Goal: Information Seeking & Learning: Learn about a topic

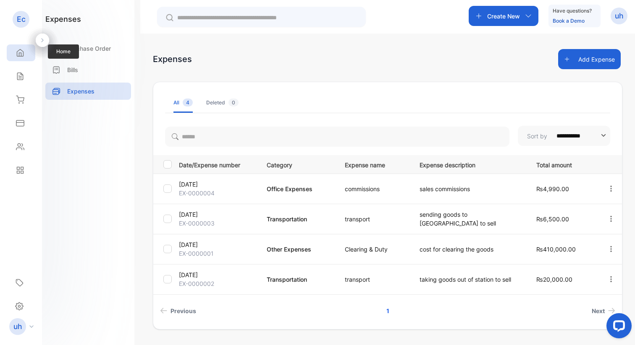
click at [21, 50] on icon at bounding box center [20, 53] width 6 height 7
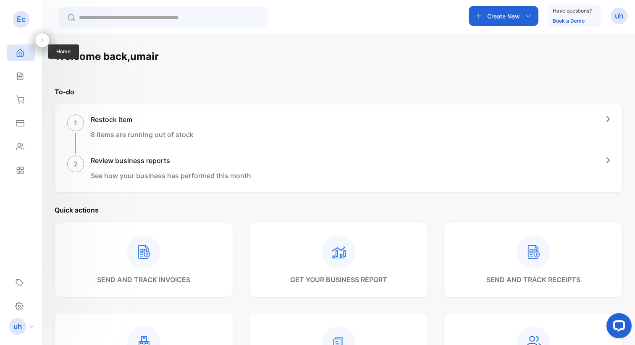
click at [12, 53] on div "Home" at bounding box center [21, 52] width 29 height 17
click at [18, 53] on icon at bounding box center [20, 53] width 8 height 8
click at [24, 81] on div "Sales" at bounding box center [21, 76] width 29 height 17
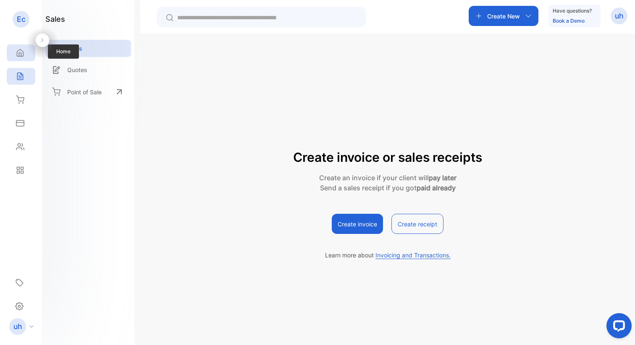
click at [16, 46] on div "Home" at bounding box center [21, 52] width 29 height 17
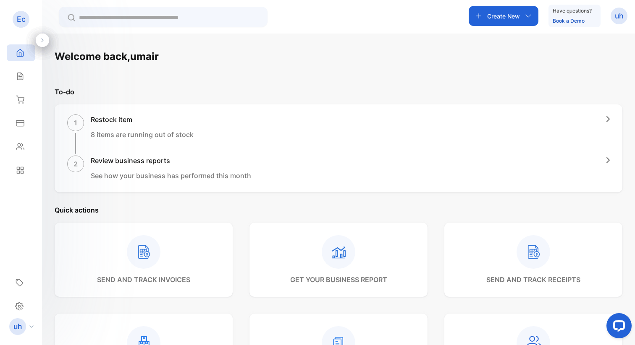
click at [49, 41] on div at bounding box center [42, 40] width 13 height 13
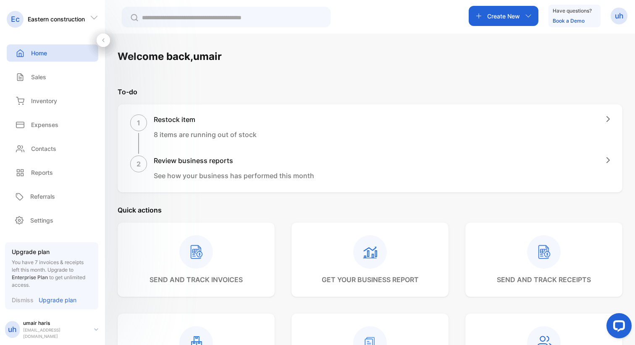
click at [108, 42] on div at bounding box center [103, 40] width 13 height 13
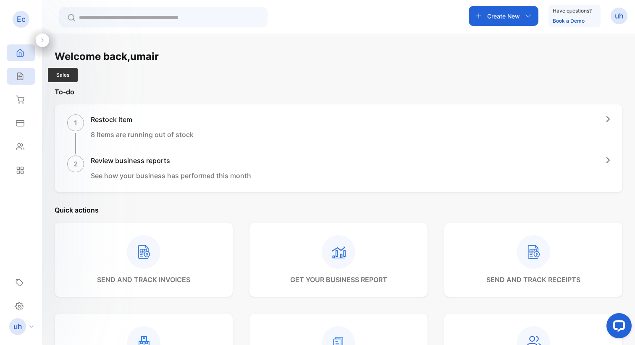
click at [33, 80] on div "Sales" at bounding box center [21, 76] width 29 height 17
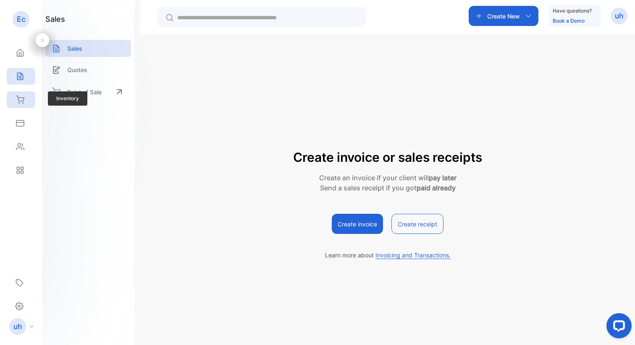
click at [29, 93] on div "Inventory" at bounding box center [21, 100] width 29 height 17
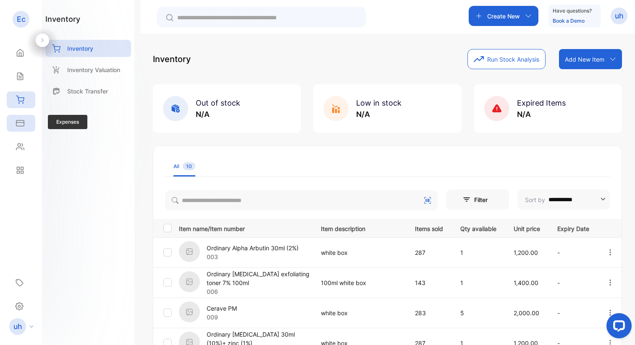
click at [19, 120] on icon at bounding box center [20, 123] width 8 height 8
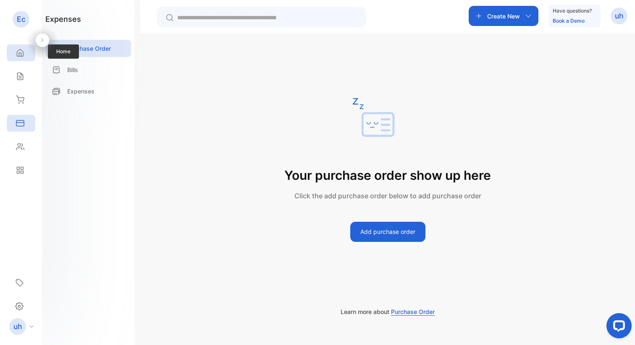
click at [19, 52] on icon at bounding box center [20, 53] width 8 height 8
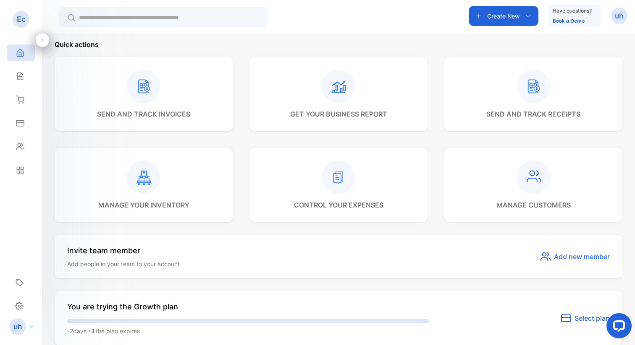
scroll to position [168, 0]
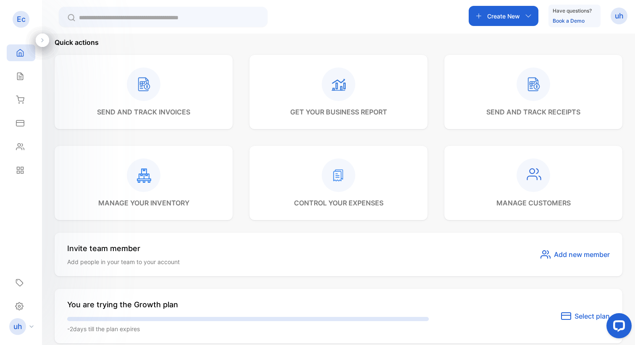
click at [347, 110] on p "get your business report" at bounding box center [338, 112] width 97 height 10
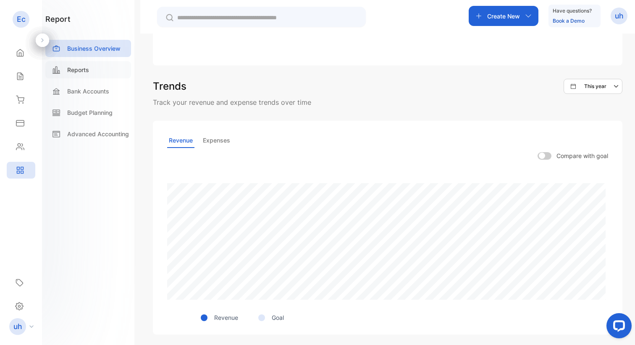
click at [99, 74] on div "Reports" at bounding box center [88, 69] width 86 height 17
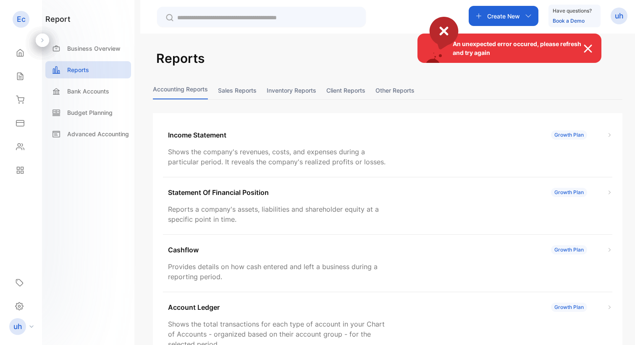
click at [196, 133] on div "An unexpected error occured, please refresh and try again" at bounding box center [317, 172] width 635 height 345
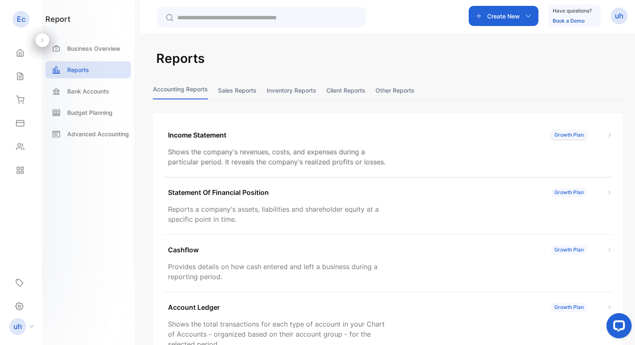
click at [365, 144] on div "Income Statement Growth Plan Shows the company's revenues, costs, and expenses …" at bounding box center [387, 149] width 449 height 58
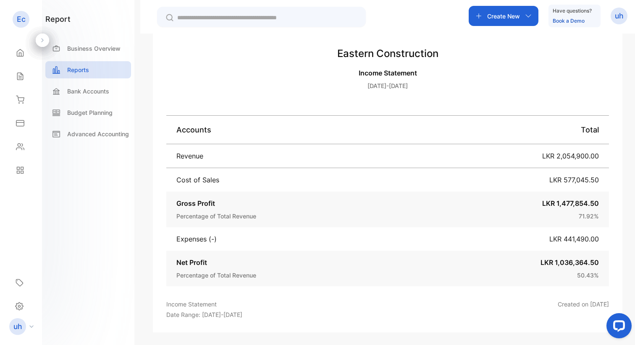
scroll to position [150, 0]
drag, startPoint x: 554, startPoint y: 261, endPoint x: 615, endPoint y: 285, distance: 65.9
click at [615, 285] on div "Eastern construction Income Statement Aug 01, 2025-Aug 31, 2025 Accounts Total …" at bounding box center [387, 182] width 469 height 300
click at [577, 272] on p "50.43 %" at bounding box center [588, 275] width 22 height 9
